Goal: Task Accomplishment & Management: Manage account settings

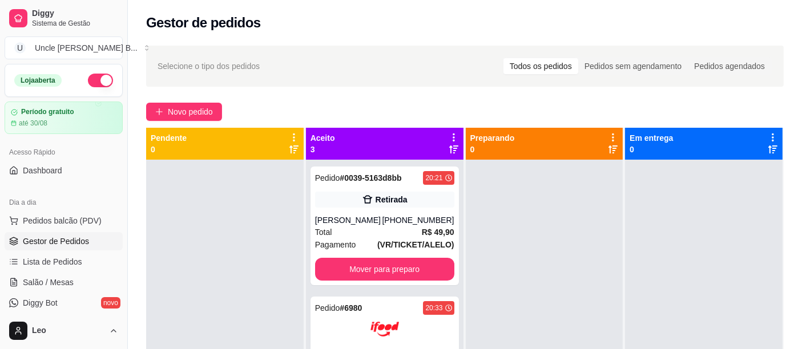
click at [402, 264] on button "Mover para preparo" at bounding box center [384, 269] width 139 height 23
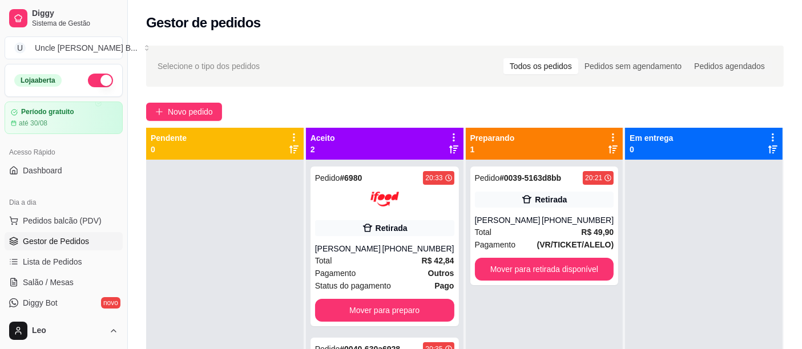
click at [582, 270] on button "Mover para retirada disponível" at bounding box center [544, 269] width 139 height 23
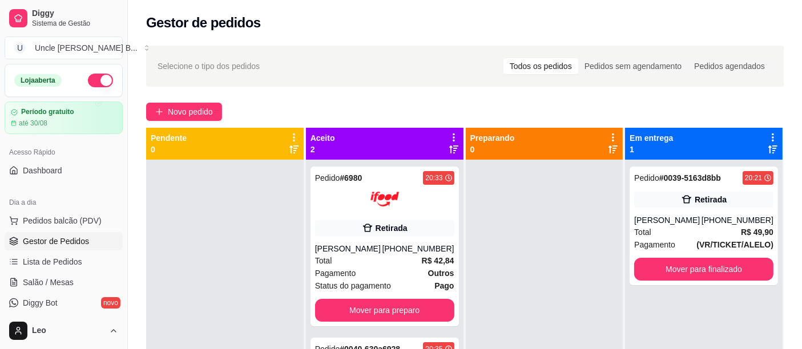
click at [410, 318] on div "Mover para preparo" at bounding box center [384, 310] width 139 height 23
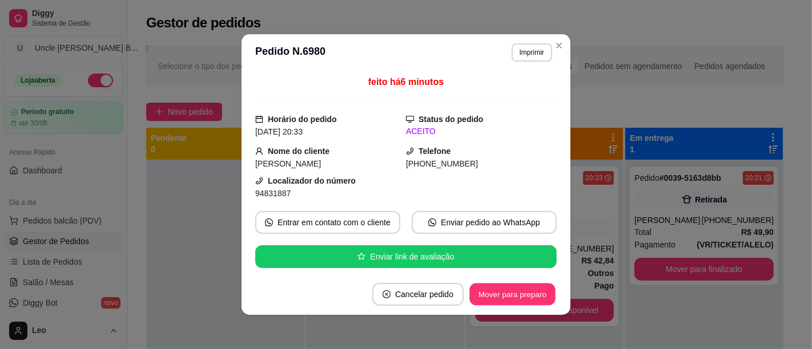
click at [527, 291] on button "Mover para preparo" at bounding box center [512, 295] width 86 height 22
click at [527, 295] on button "Mover para retirada disponível" at bounding box center [493, 294] width 126 height 23
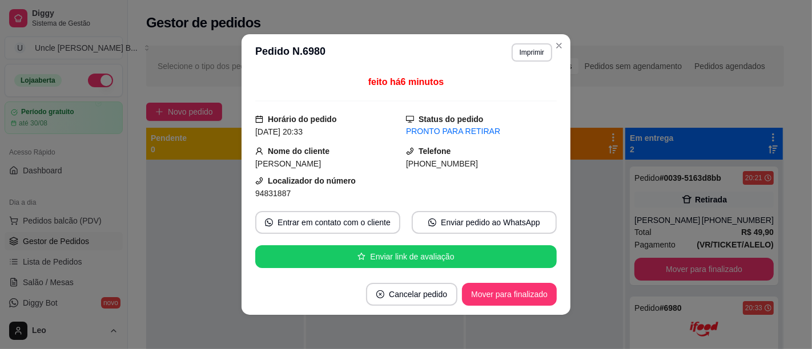
click at [539, 301] on button "Mover para finalizado" at bounding box center [509, 294] width 95 height 23
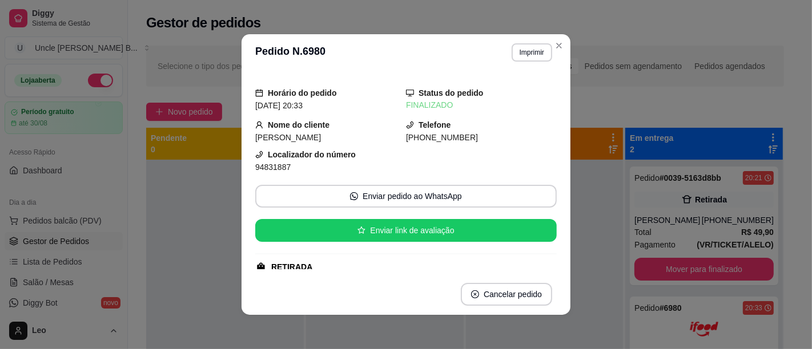
click at [710, 19] on div "Gestor de pedidos" at bounding box center [464, 23] width 637 height 18
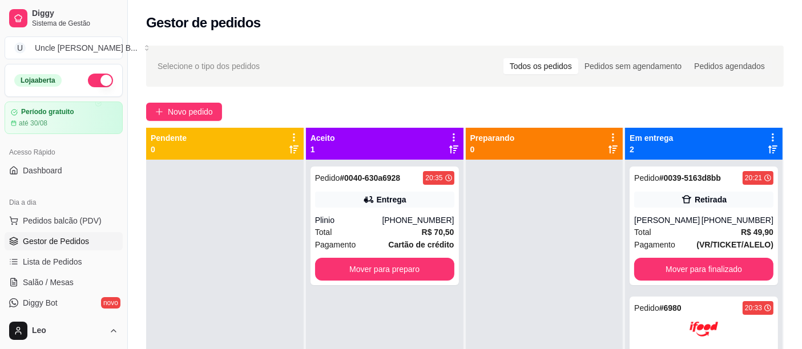
click at [376, 266] on button "Mover para preparo" at bounding box center [384, 269] width 139 height 23
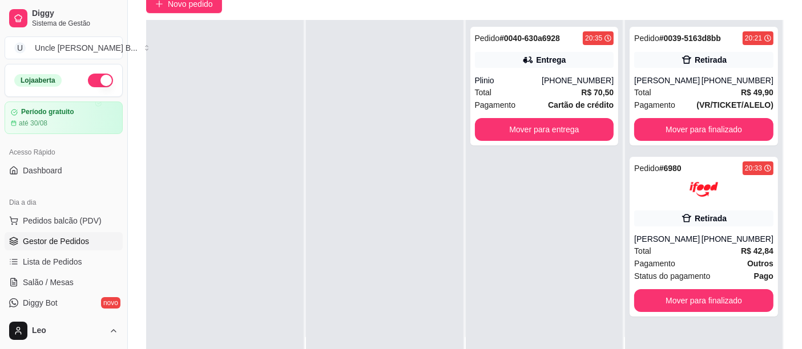
scroll to position [111, 0]
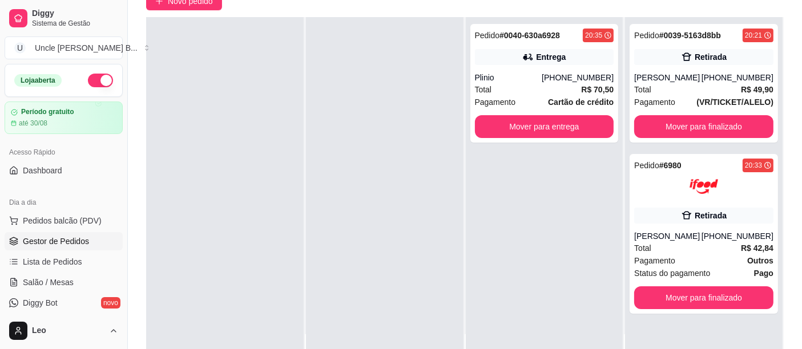
click at [707, 309] on button "Mover para finalizado" at bounding box center [703, 297] width 139 height 23
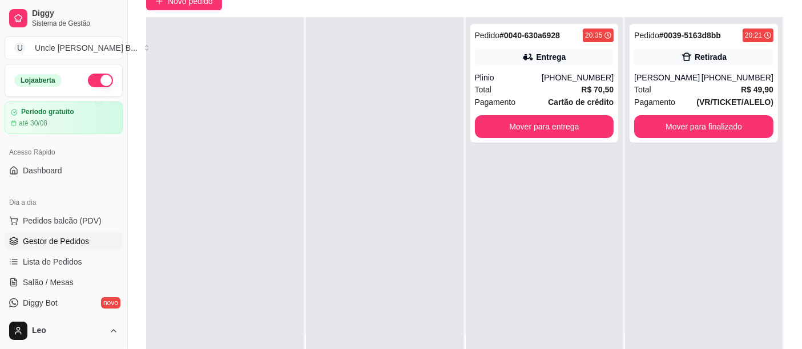
scroll to position [0, 0]
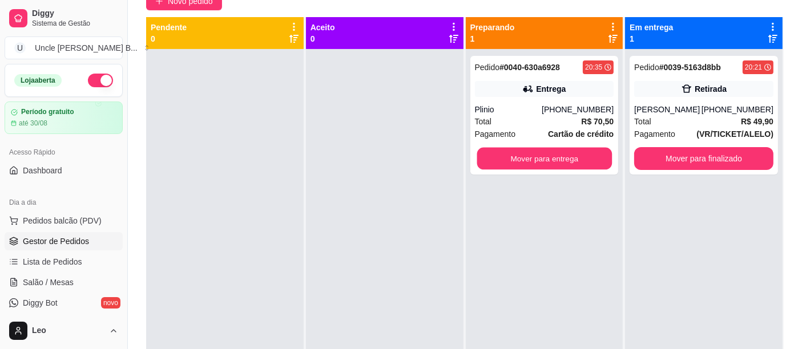
click at [556, 156] on button "Mover para entrega" at bounding box center [544, 159] width 135 height 22
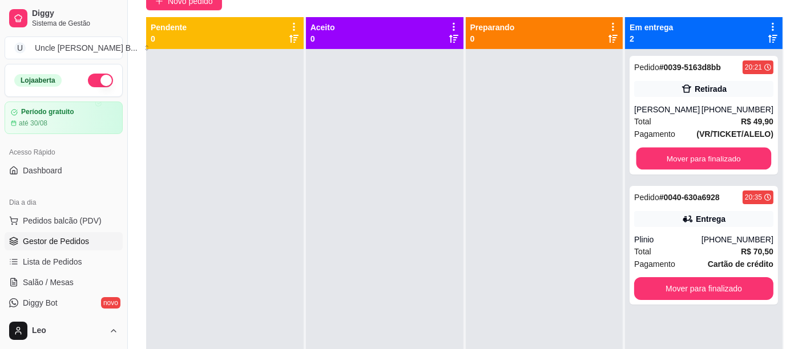
click at [727, 154] on button "Mover para finalizado" at bounding box center [703, 159] width 135 height 22
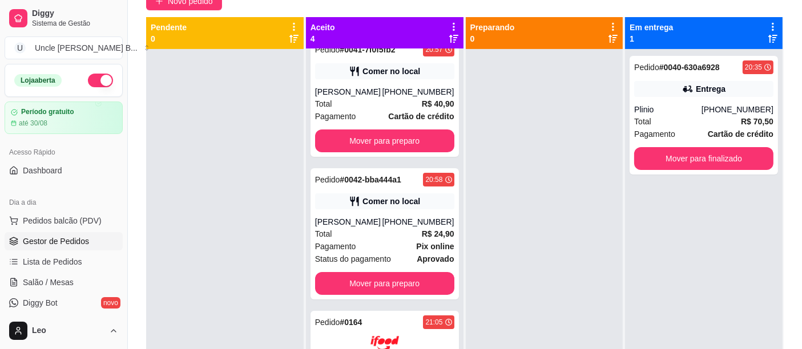
scroll to position [20, 0]
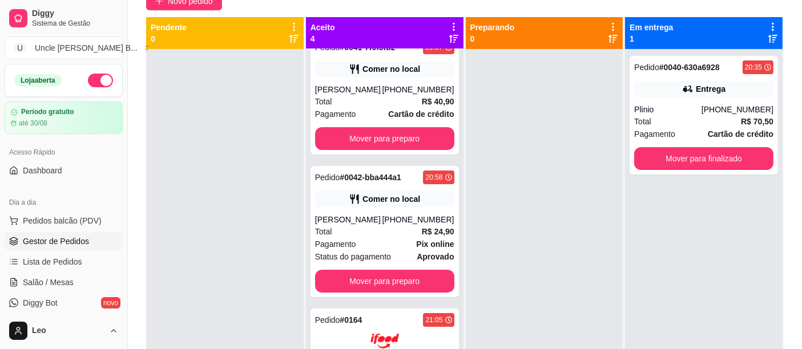
click at [413, 281] on button "Mover para preparo" at bounding box center [384, 281] width 139 height 23
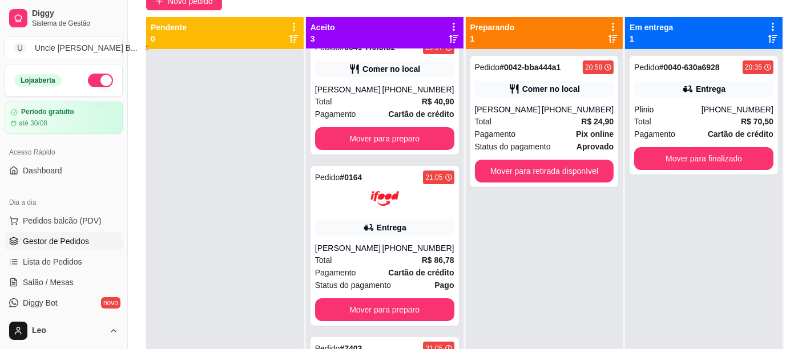
click at [566, 177] on button "Mover para retirada disponível" at bounding box center [544, 171] width 139 height 23
click at [577, 171] on button "Mover para retirada disponível" at bounding box center [544, 171] width 135 height 22
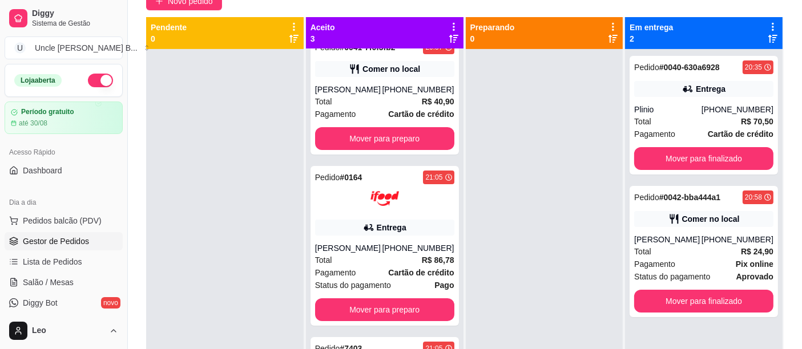
click at [404, 136] on button "Mover para preparo" at bounding box center [384, 138] width 139 height 23
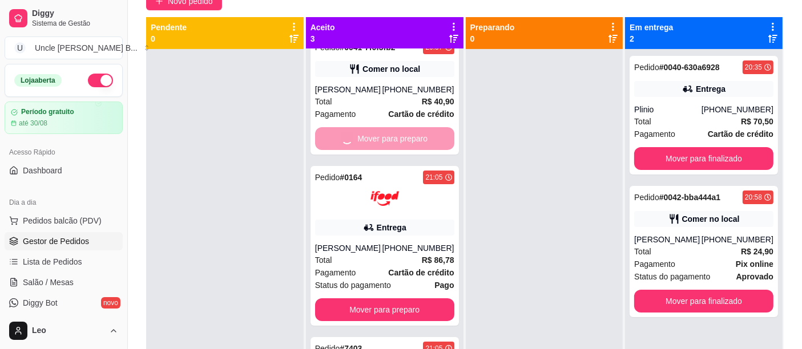
scroll to position [0, 0]
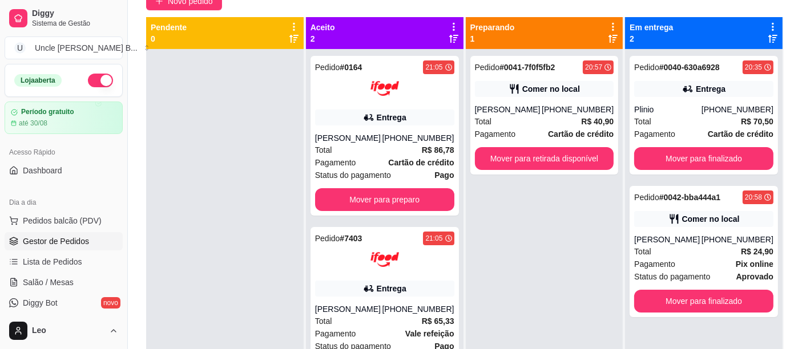
click at [710, 302] on button "Mover para finalizado" at bounding box center [703, 301] width 139 height 23
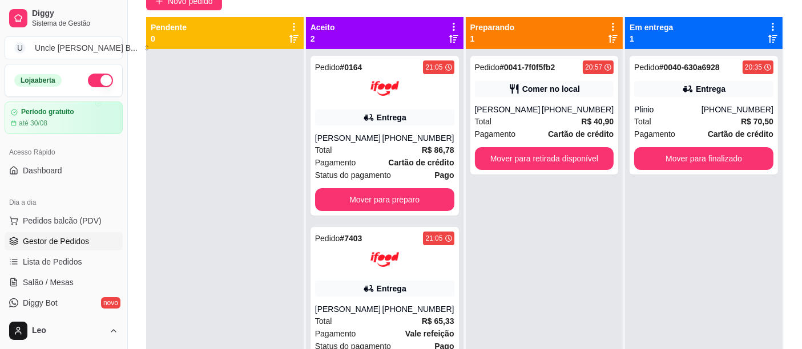
click at [582, 158] on button "Mover para retirada disponível" at bounding box center [544, 158] width 139 height 23
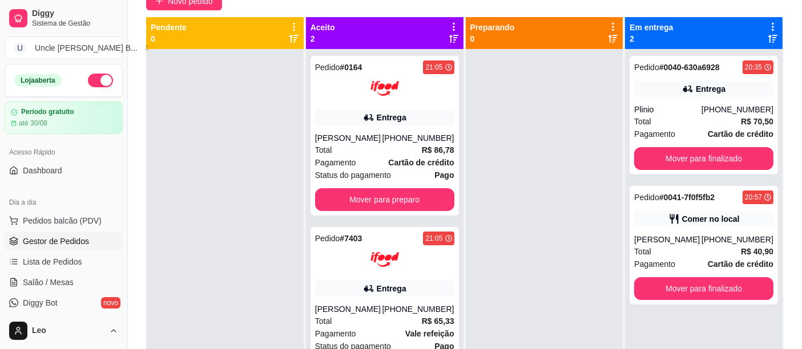
click at [713, 293] on button "Mover para finalizado" at bounding box center [703, 288] width 139 height 23
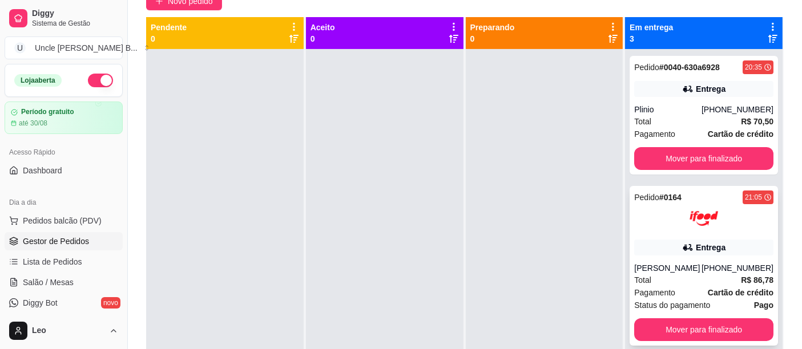
click at [717, 286] on div "Total R$ 86,78" at bounding box center [703, 280] width 139 height 13
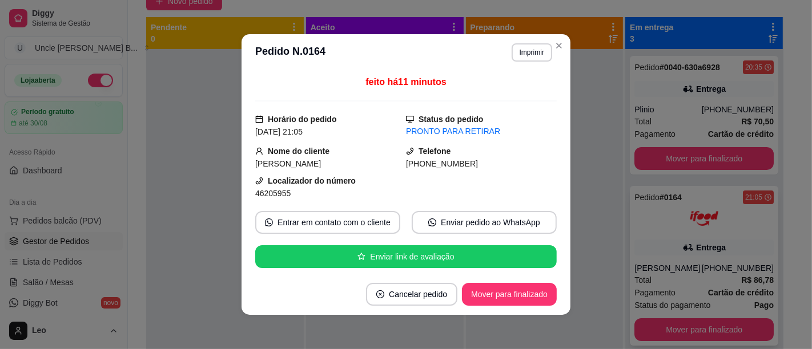
click at [582, 94] on div at bounding box center [545, 223] width 158 height 349
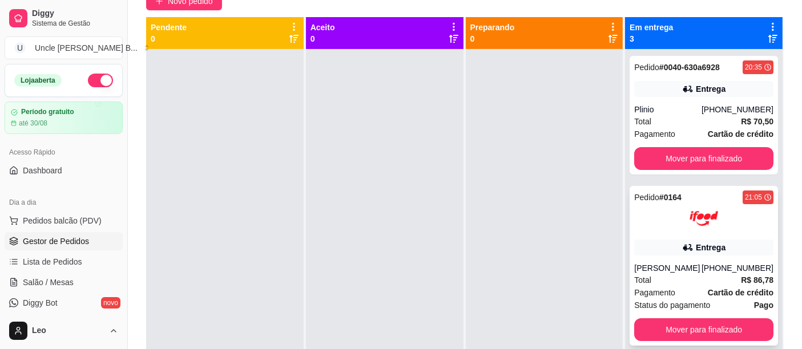
click at [727, 161] on button "Mover para finalizado" at bounding box center [703, 158] width 139 height 23
